Goal: Transaction & Acquisition: Purchase product/service

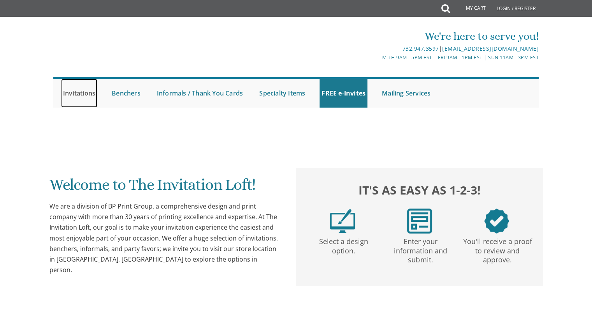
click at [75, 94] on link "Invitations" at bounding box center [79, 93] width 36 height 29
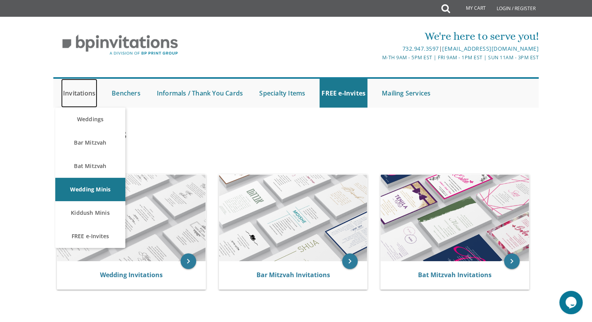
click at [78, 98] on link "Invitations" at bounding box center [79, 93] width 36 height 29
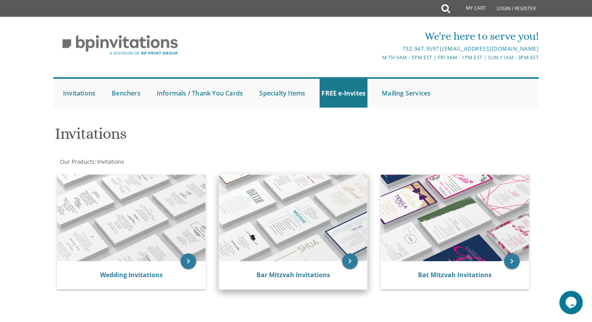
click at [281, 214] on img at bounding box center [293, 217] width 148 height 86
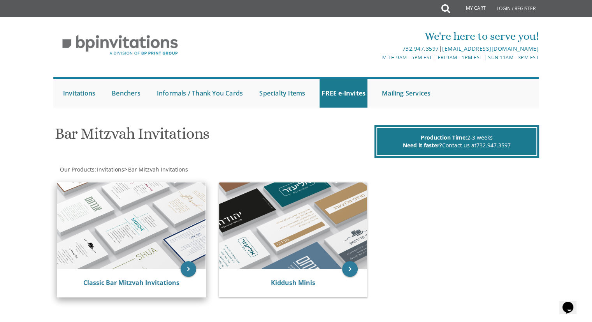
click at [133, 235] on img at bounding box center [131, 225] width 148 height 86
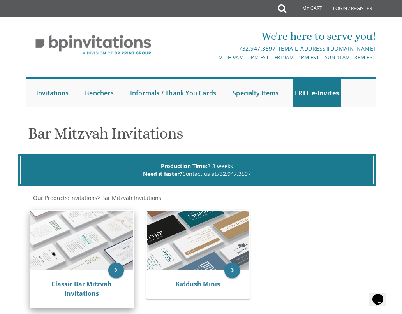
click at [90, 218] on img at bounding box center [81, 241] width 103 height 60
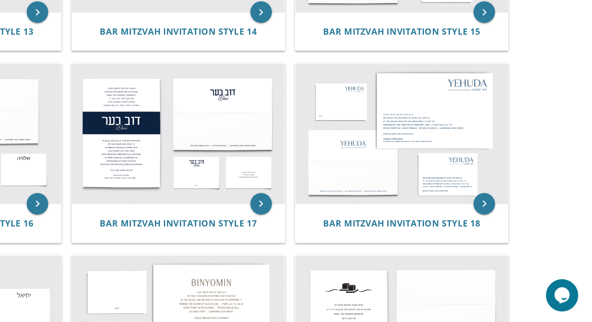
scroll to position [730, 0]
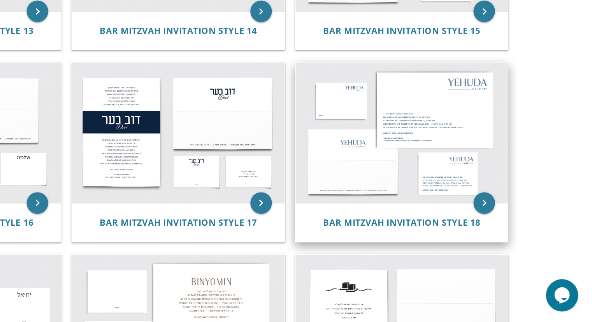
click at [459, 182] on img at bounding box center [455, 184] width 154 height 101
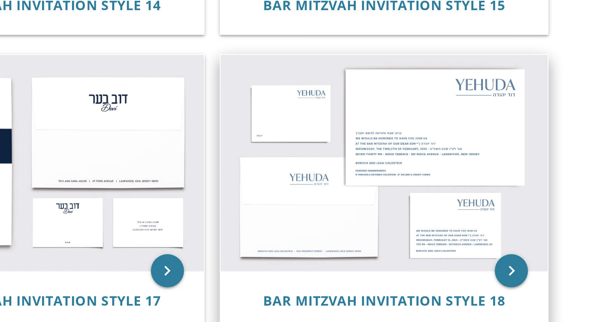
scroll to position [730, 0]
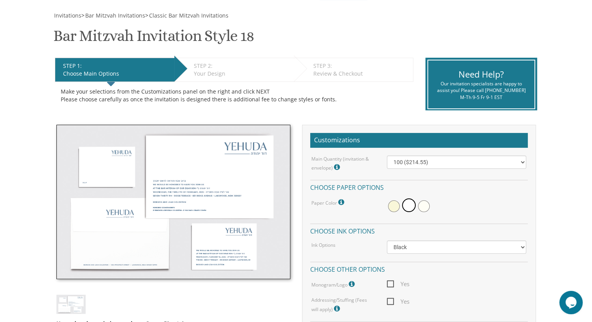
scroll to position [107, 0]
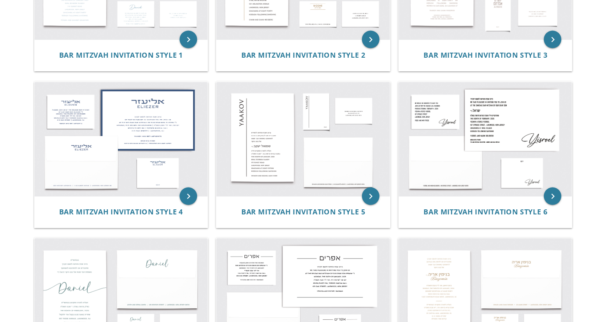
scroll to position [233, 0]
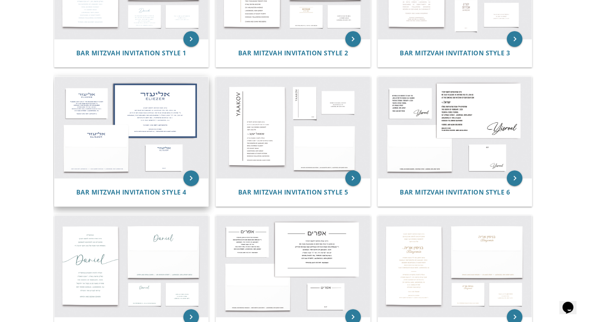
click at [148, 202] on div "Bar Mitzvah Invitation Style 4" at bounding box center [132, 192] width 154 height 28
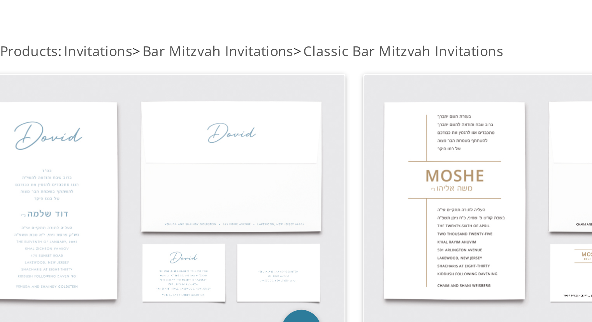
scroll to position [27, 0]
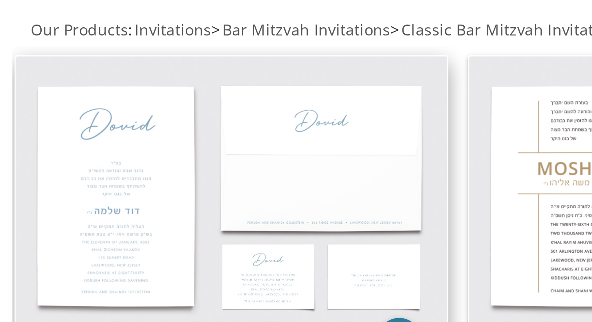
click at [84, 186] on img at bounding box center [132, 194] width 154 height 101
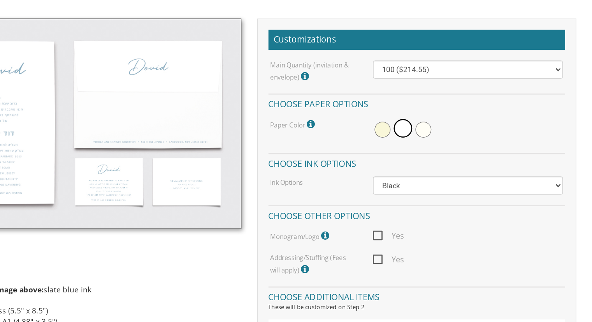
scroll to position [218, 0]
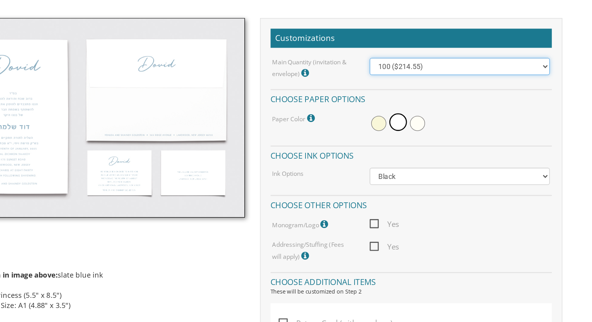
click at [523, 48] on select "100 ($214.55) 200 ($254.60) 300 ($294.25) 400 ($333.55) 500 ($373.90) 600 ($413…" at bounding box center [456, 51] width 139 height 13
click at [421, 52] on select "100 ($214.55) 200 ($254.60) 300 ($294.25) 400 ($333.55) 500 ($373.90) 600 ($413…" at bounding box center [456, 51] width 139 height 13
select select "600"
click at [387, 45] on select "100 ($214.55) 200 ($254.60) 300 ($294.25) 400 ($333.55) 500 ($373.90) 600 ($413…" at bounding box center [456, 51] width 139 height 13
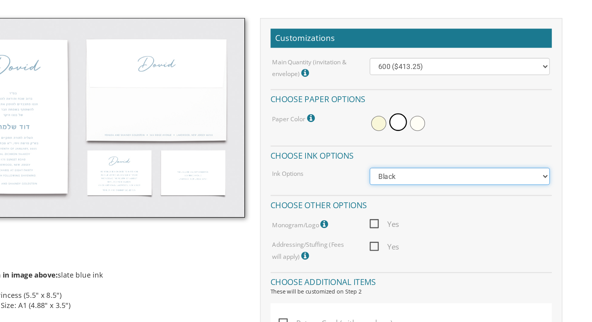
click at [440, 141] on select "Black Colored Ink ($65.00) Black + One Color ($100.00) Two Colors ($165.00)" at bounding box center [456, 136] width 139 height 13
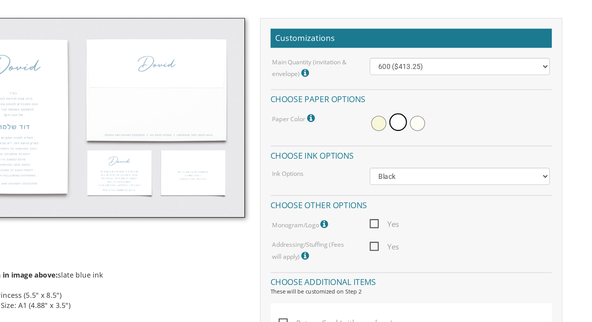
click at [489, 88] on div at bounding box center [456, 95] width 139 height 18
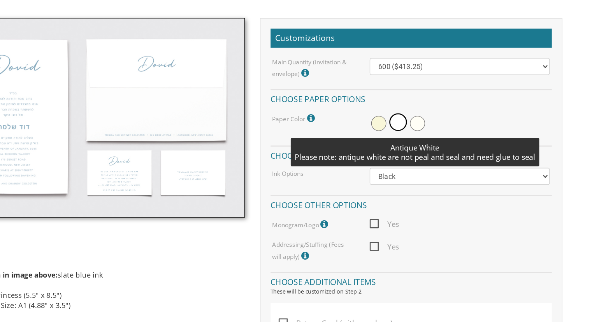
click at [424, 97] on span at bounding box center [424, 96] width 12 height 12
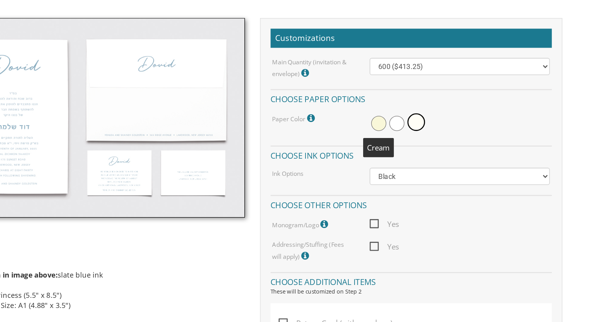
click at [391, 97] on span at bounding box center [394, 96] width 12 height 12
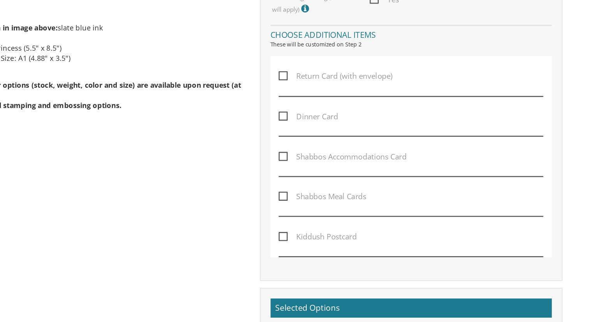
scroll to position [339, 0]
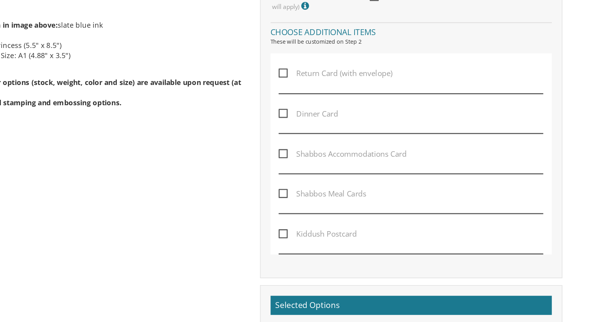
click at [321, 249] on span "Kiddush Postcard" at bounding box center [346, 253] width 60 height 10
click at [321, 250] on input "Kiddush Postcard" at bounding box center [318, 252] width 5 height 5
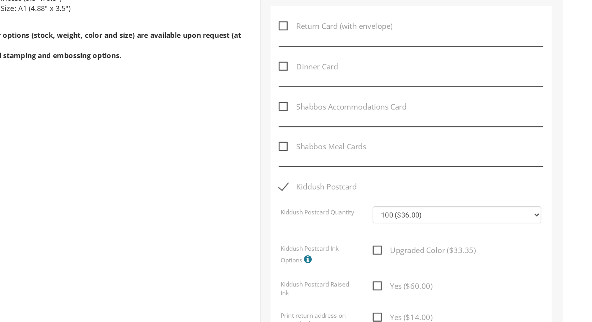
scroll to position [387, 0]
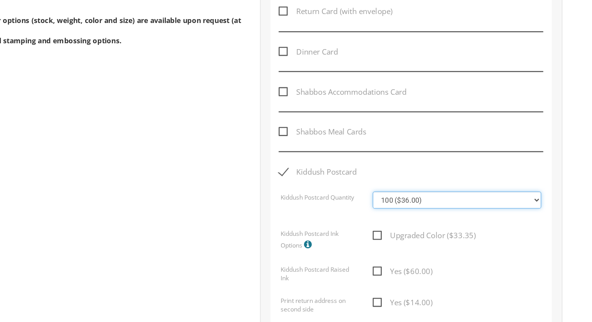
click at [512, 220] on select "100 ($36.00) 200 ($42.00) 300 ($48.00) 400 ($54.00) 500 ($60.00) 600 ($66.00) 7…" at bounding box center [454, 226] width 130 height 13
click at [515, 201] on div "Kiddush Postcard" at bounding box center [418, 210] width 204 height 20
click at [320, 203] on span "Kiddush Postcard" at bounding box center [346, 205] width 60 height 10
click at [320, 203] on input "Kiddush Postcard" at bounding box center [318, 204] width 5 height 5
checkbox input "false"
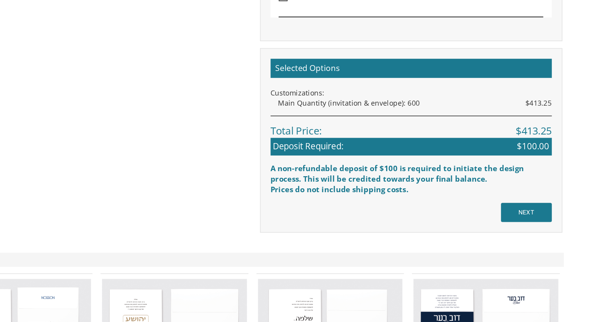
scroll to position [532, 0]
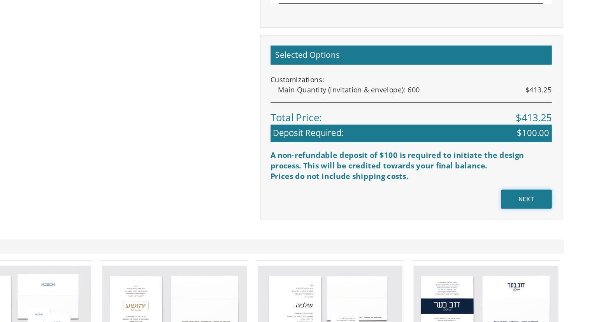
click at [509, 227] on input "NEXT" at bounding box center [508, 226] width 39 height 15
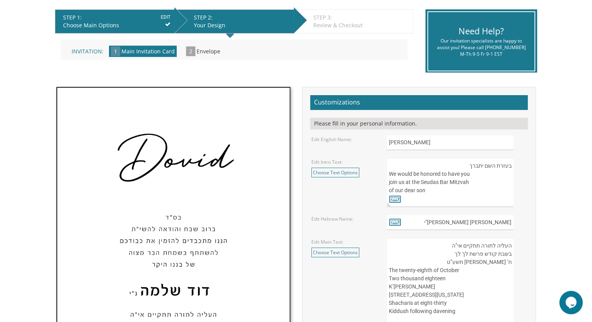
scroll to position [187, 0]
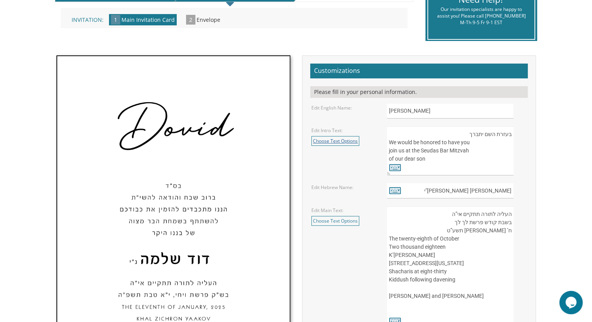
click at [341, 143] on link "Choose Text Options" at bounding box center [335, 141] width 48 height 10
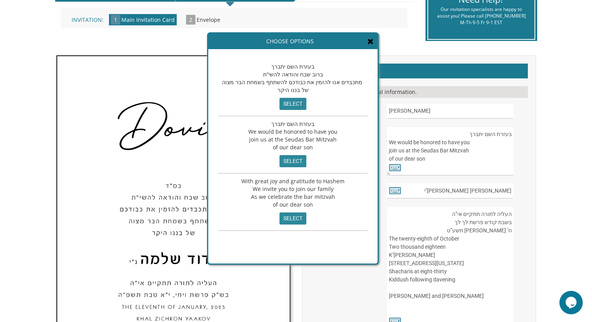
click at [341, 93] on div "בעזרת השם יתברך ברוב שבח והודאה להשי”ת מתכבדים אנו להזמין את כבודכם להשתתף בשמח…" at bounding box center [293, 87] width 150 height 57
click at [290, 100] on input "select" at bounding box center [293, 104] width 27 height 12
type textarea "בעזרת השם יתברך ברוב שבח והודאה להשי”ת מתכבדים אנו להזמין את כבודכם להשתתף בשמח…"
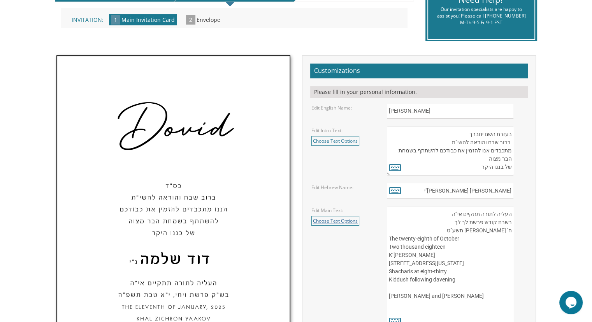
click at [342, 216] on link "Choose Text Options" at bounding box center [335, 221] width 48 height 10
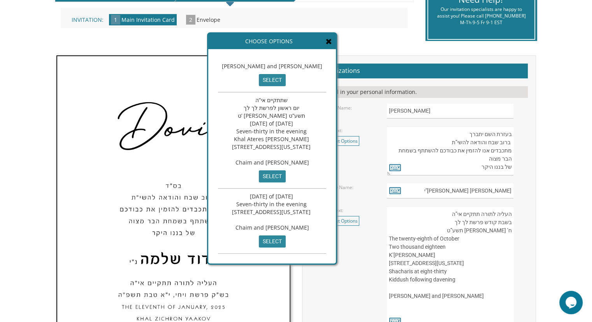
scroll to position [117, 0]
click at [336, 76] on div "העליה לתורה תתקיים אי”ה בשבת קודש פרשת לך לך ח’ חשון תשע”ט The twenty-eighth of…" at bounding box center [272, 156] width 128 height 214
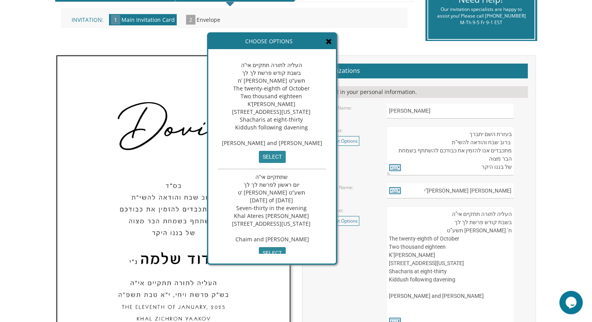
scroll to position [0, 0]
click at [286, 164] on input "select" at bounding box center [272, 158] width 27 height 12
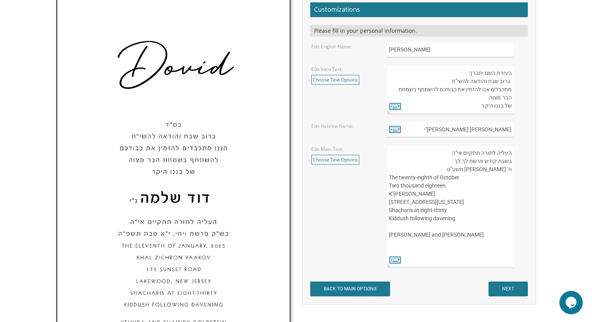
scroll to position [249, 0]
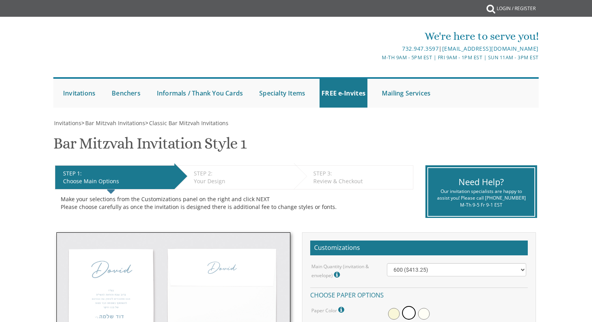
select select "600"
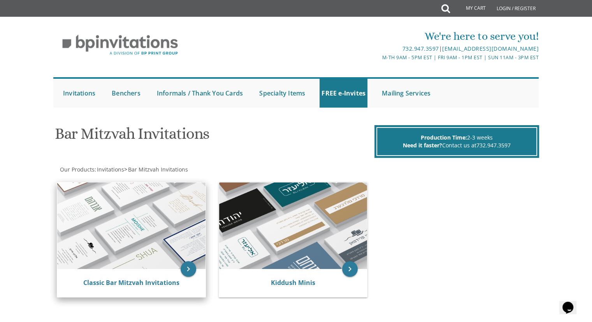
click at [101, 231] on img at bounding box center [131, 225] width 148 height 86
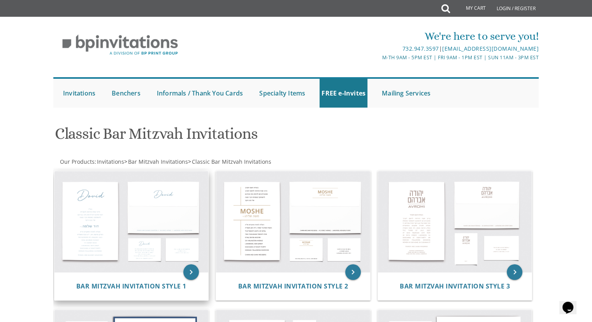
click at [93, 204] on img at bounding box center [132, 221] width 154 height 101
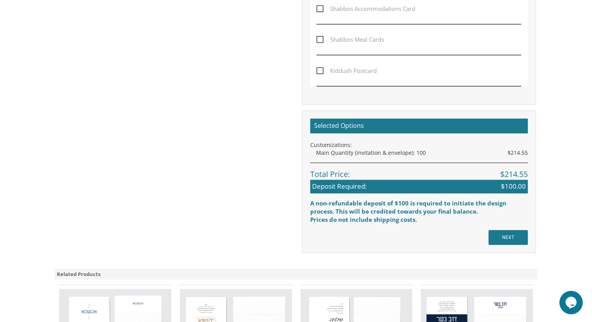
scroll to position [533, 0]
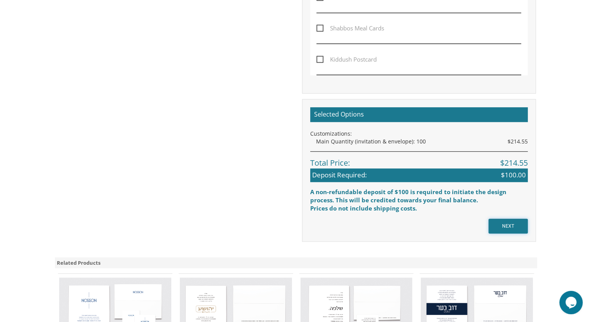
click at [503, 220] on input "NEXT" at bounding box center [508, 225] width 39 height 15
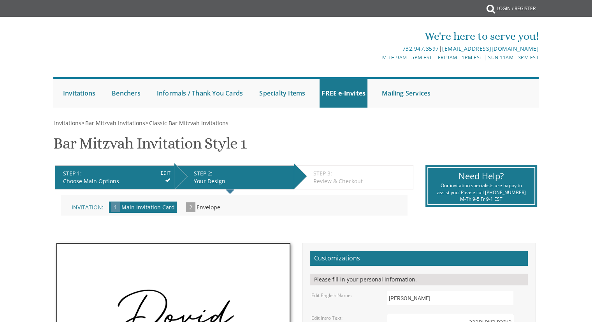
click at [507, 202] on div "Our invitation specialists are happy to assist you! Please call [PHONE_NUMBER] …" at bounding box center [481, 192] width 95 height 20
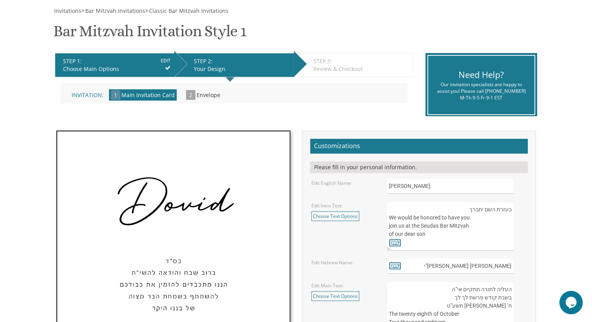
scroll to position [114, 0]
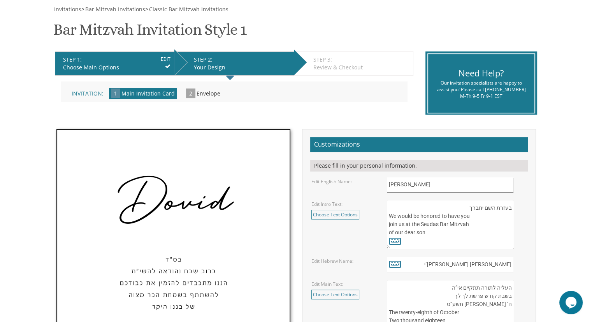
click at [446, 190] on input "[PERSON_NAME]" at bounding box center [450, 184] width 127 height 15
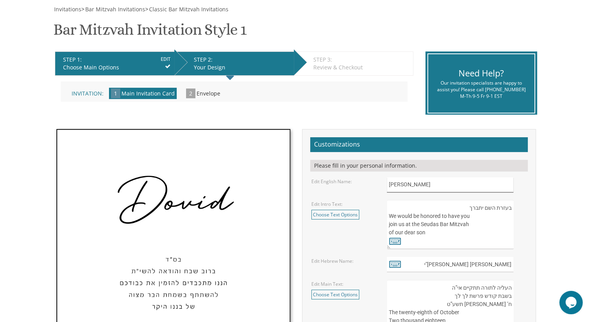
click at [413, 183] on input "[PERSON_NAME]" at bounding box center [450, 184] width 127 height 15
type input "D"
click at [396, 244] on icon at bounding box center [395, 240] width 12 height 11
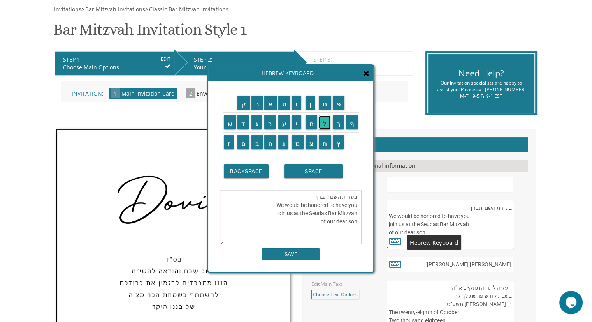
click at [323, 121] on input "ל" at bounding box center [325, 122] width 12 height 14
type textarea "בעזרת השם יתברך We would be honored to have you join us at the Seudas Bar Mitzv…"
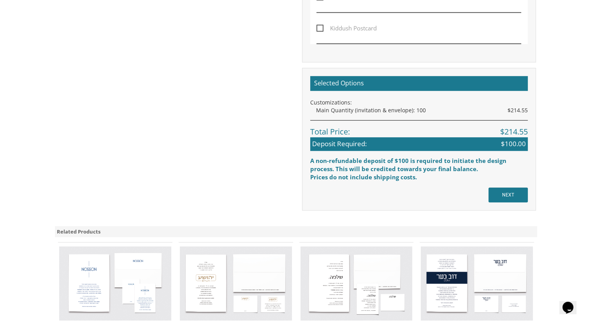
scroll to position [575, 0]
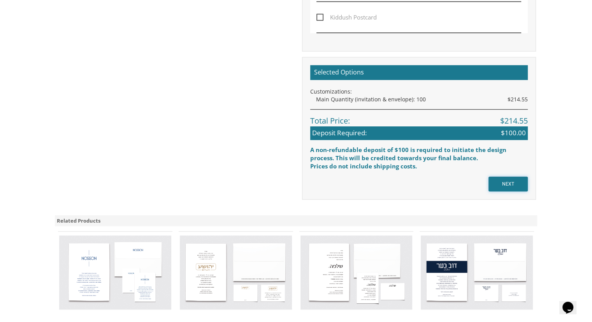
click at [505, 176] on input "NEXT" at bounding box center [508, 183] width 39 height 15
click at [518, 186] on input "NEXT" at bounding box center [508, 183] width 39 height 15
click at [504, 185] on input "NEXT" at bounding box center [508, 183] width 39 height 15
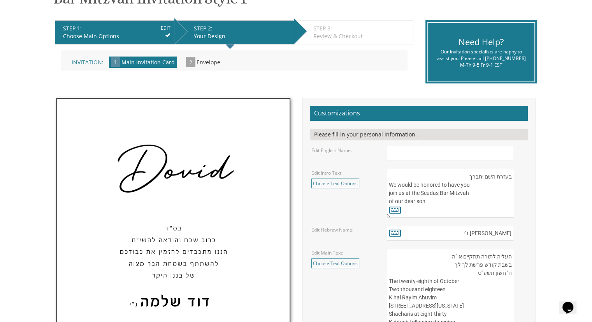
scroll to position [159, 0]
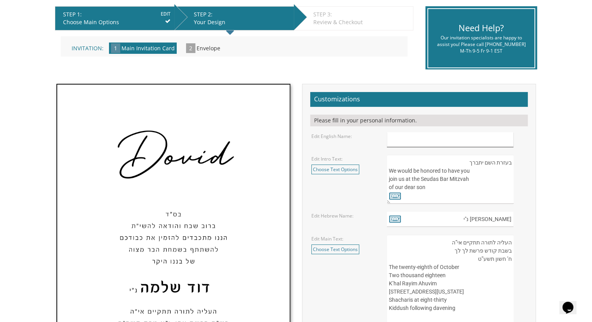
click at [400, 140] on input "text" at bounding box center [450, 139] width 127 height 15
click at [447, 137] on input "text" at bounding box center [450, 139] width 127 height 15
click at [415, 137] on input "text" at bounding box center [450, 139] width 127 height 15
click at [397, 199] on icon at bounding box center [395, 195] width 12 height 11
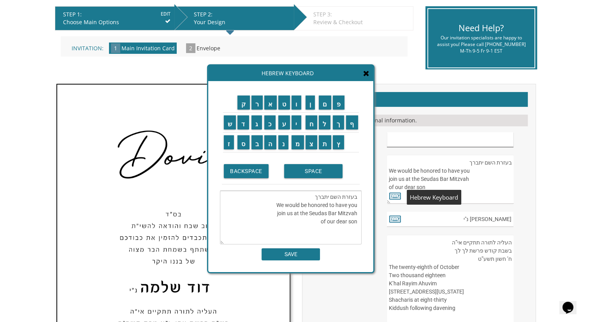
click at [409, 138] on input "text" at bounding box center [450, 139] width 127 height 15
click at [323, 125] on input "ל" at bounding box center [325, 122] width 12 height 14
click at [298, 122] on input "י" at bounding box center [297, 122] width 10 height 14
click at [256, 142] on input "ב" at bounding box center [257, 142] width 12 height 14
click at [355, 231] on textarea "בעזרת השם יתברך We would be honored to have you join us at the Seudas Bar Mitzv…" at bounding box center [291, 217] width 142 height 54
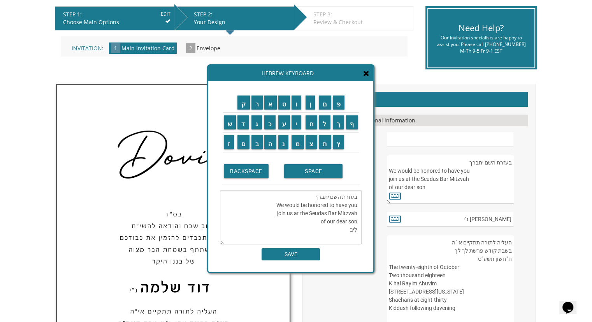
click at [356, 230] on textarea "בעזרת השם יתברך We would be honored to have you join us at the Seudas Bar Mitzv…" at bounding box center [291, 217] width 142 height 54
click at [354, 229] on textarea "בעזרת השם יתברך We would be honored to have you join us at the Seudas Bar Mitzv…" at bounding box center [291, 217] width 142 height 54
type textarea "בעזרת השם יתברך We would be honored to have you join us at the Seudas Bar Mitzv…"
click at [367, 72] on icon at bounding box center [366, 73] width 6 height 8
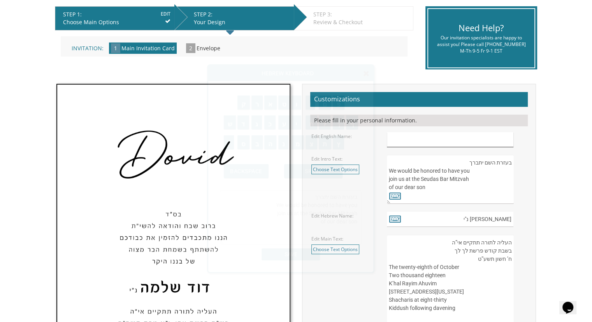
click at [409, 142] on input "text" at bounding box center [450, 139] width 127 height 15
click at [313, 143] on div "Edit English Name:" at bounding box center [419, 139] width 227 height 15
click at [422, 120] on div "Please fill in your personal information." at bounding box center [419, 120] width 218 height 12
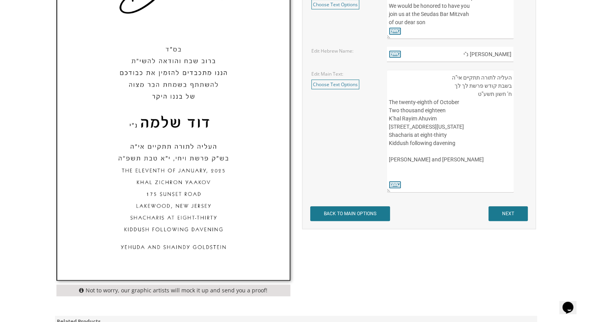
scroll to position [330, 0]
